Goal: Transaction & Acquisition: Purchase product/service

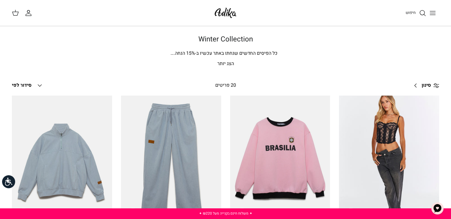
click at [423, 11] on icon "חיפוש" at bounding box center [422, 12] width 7 height 7
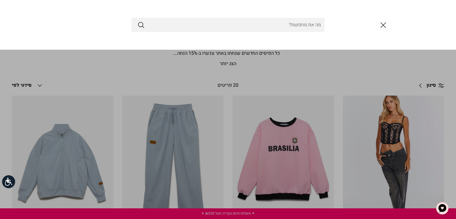
click at [221, 29] on input "Search Store" at bounding box center [227, 25] width 193 height 14
click at [221, 29] on input "bbo" at bounding box center [227, 25] width 193 height 14
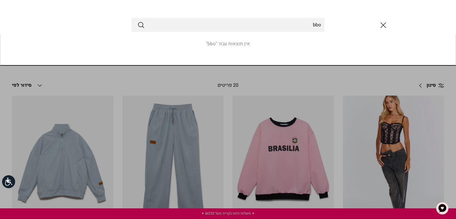
click at [221, 28] on input "bbo" at bounding box center [227, 25] width 193 height 14
drag, startPoint x: 308, startPoint y: 24, endPoint x: 327, endPoint y: 24, distance: 19.0
click at [327, 24] on div "bbobo" at bounding box center [228, 25] width 356 height 14
click at [322, 25] on input "bomber" at bounding box center [227, 25] width 193 height 14
type input "bomber"
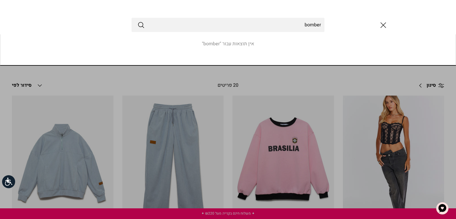
click at [137, 21] on button "Submit" at bounding box center [140, 25] width 7 height 8
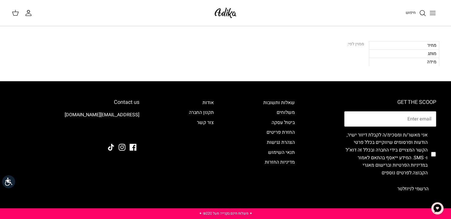
click at [31, 15] on icon "החשבון שלי" at bounding box center [28, 15] width 5 height 2
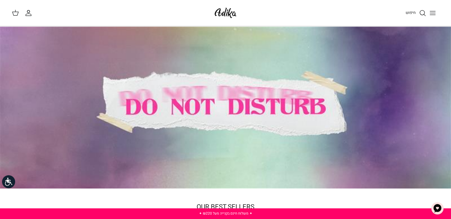
click at [138, 116] on div at bounding box center [225, 107] width 451 height 163
